Goal: Task Accomplishment & Management: Manage account settings

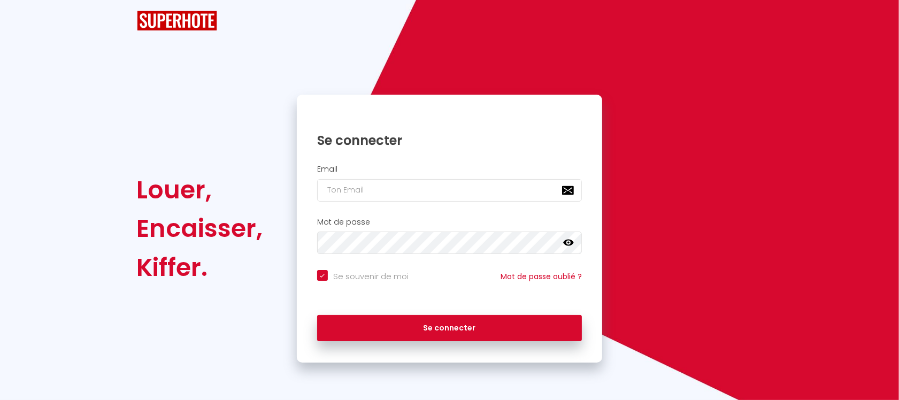
checkbox input "true"
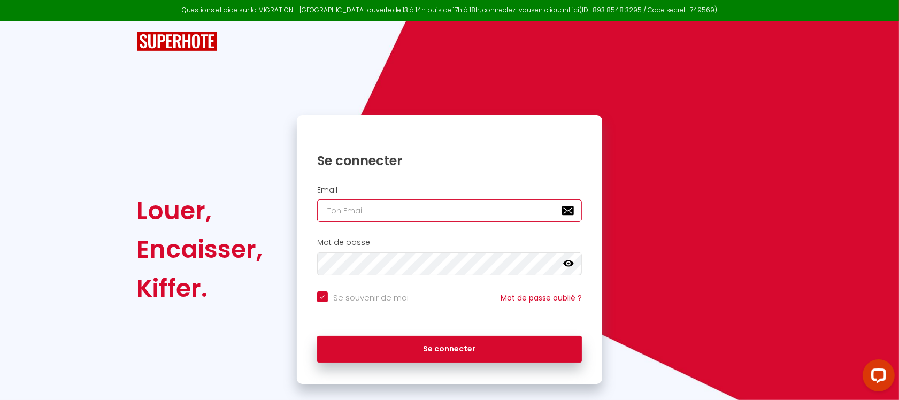
type input "[DOMAIN_NAME][EMAIL_ADDRESS][DOMAIN_NAME]"
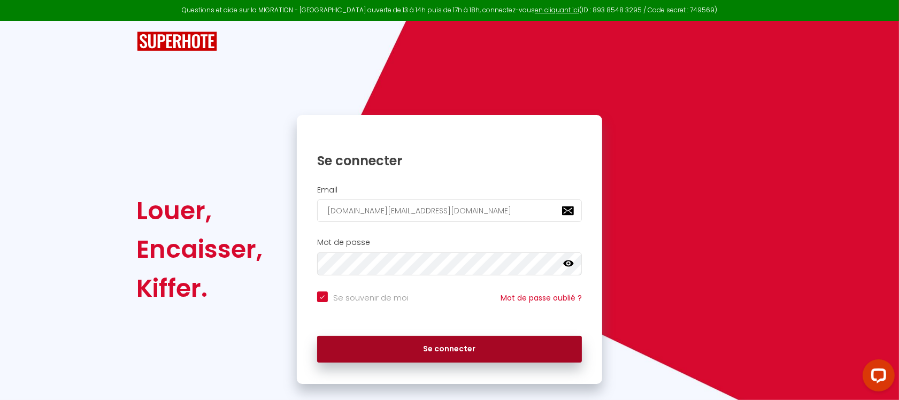
click at [484, 355] on button "Se connecter" at bounding box center [449, 349] width 265 height 27
checkbox input "true"
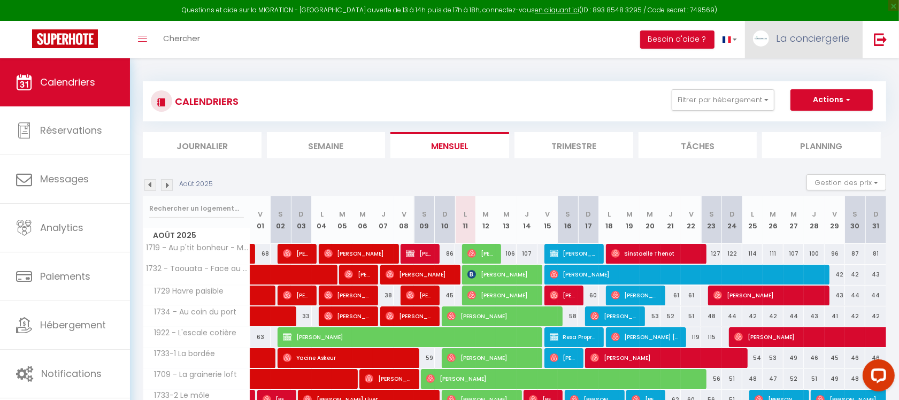
click at [819, 40] on span "La conciergerie" at bounding box center [812, 38] width 73 height 13
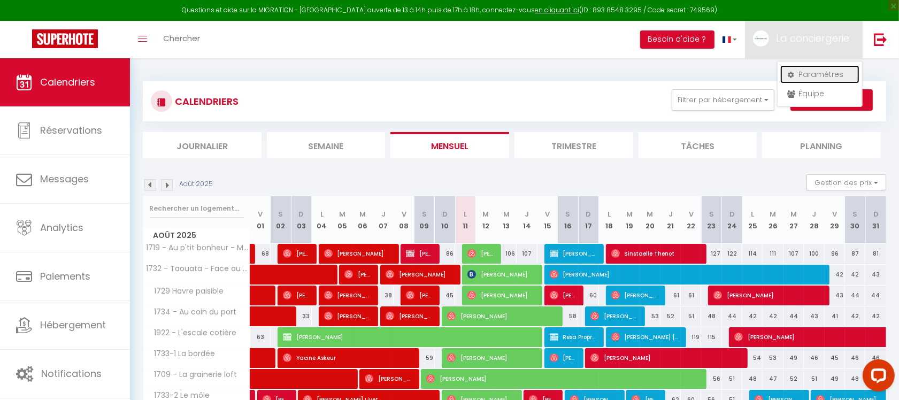
click at [791, 73] on icon at bounding box center [791, 74] width 7 height 7
select select "fr"
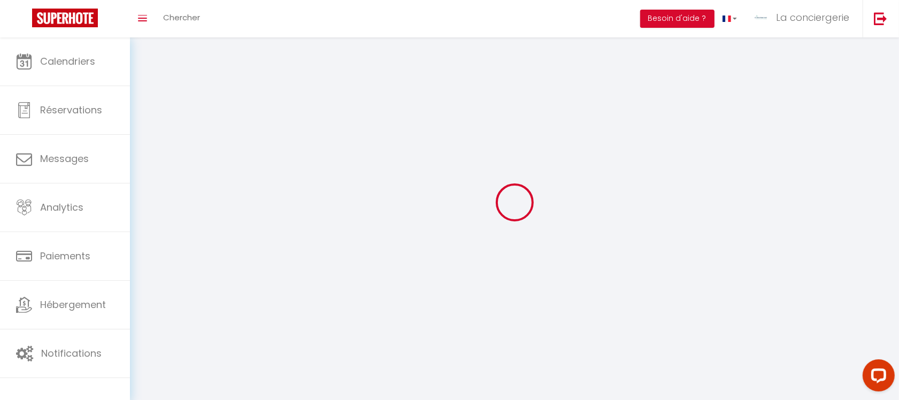
type input "La conciergerie"
type input "VP Concept"
type input "0554542982"
type input "[STREET_ADDRESS]"
type input "17450"
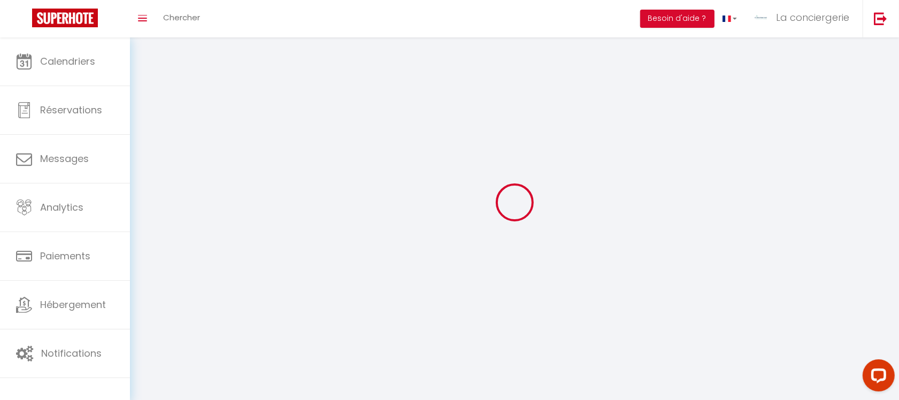
type input "FOURAS"
type input "SF0e6h5h1AcSWzx7XX69kvS22"
type input "etpfjPYJUj5S5O0DyY9zniLA9"
type input "[URL][DOMAIN_NAME]"
select select "28"
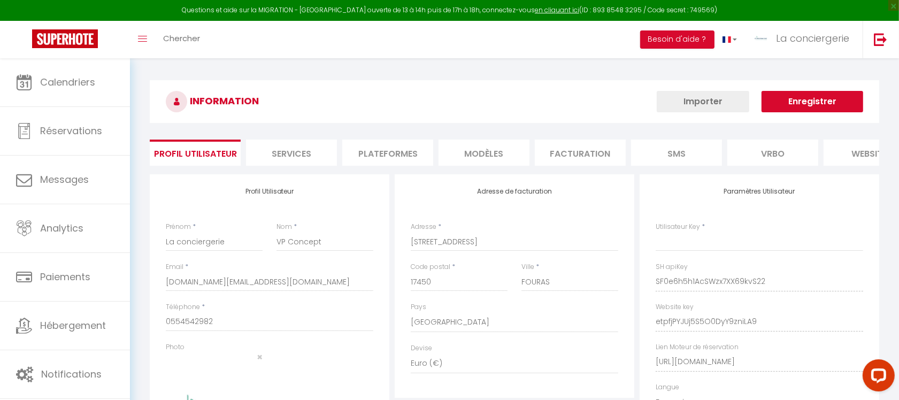
type input "SF0e6h5h1AcSWzx7XX69kvS22"
type input "etpfjPYJUj5S5O0DyY9zniLA9"
type input "[URL][DOMAIN_NAME]"
select select "fr"
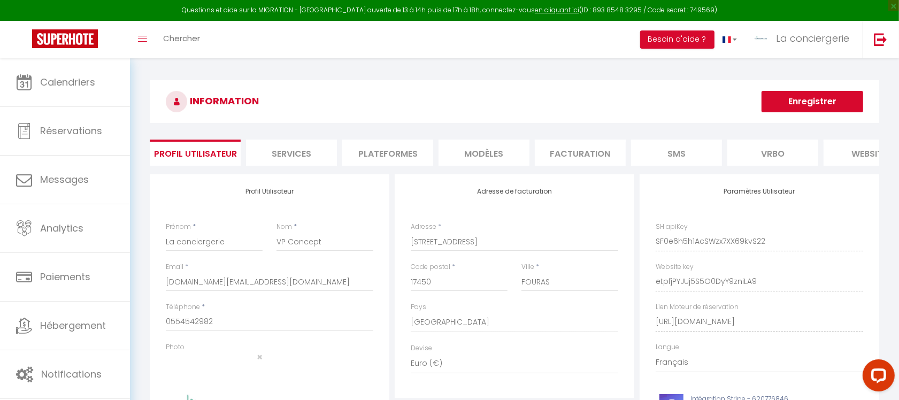
drag, startPoint x: 408, startPoint y: 150, endPoint x: 414, endPoint y: 151, distance: 6.1
click at [409, 150] on li "Plateformes" at bounding box center [387, 153] width 91 height 26
